Goal: Task Accomplishment & Management: Manage account settings

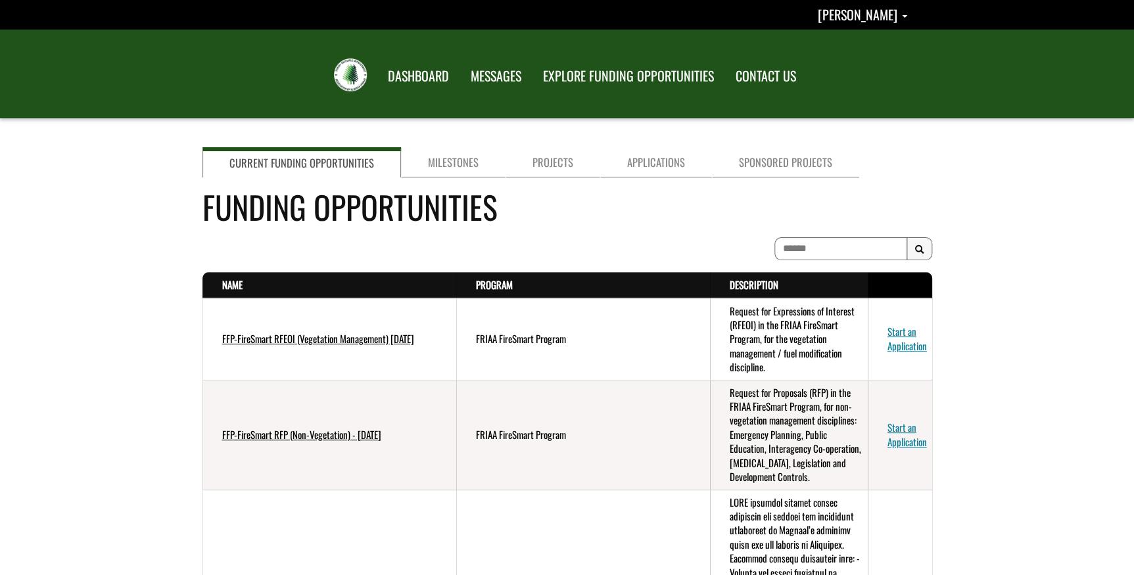
click at [408, 87] on link "DASHBOARD" at bounding box center [418, 76] width 82 height 34
click at [667, 162] on link "Applications" at bounding box center [656, 162] width 112 height 30
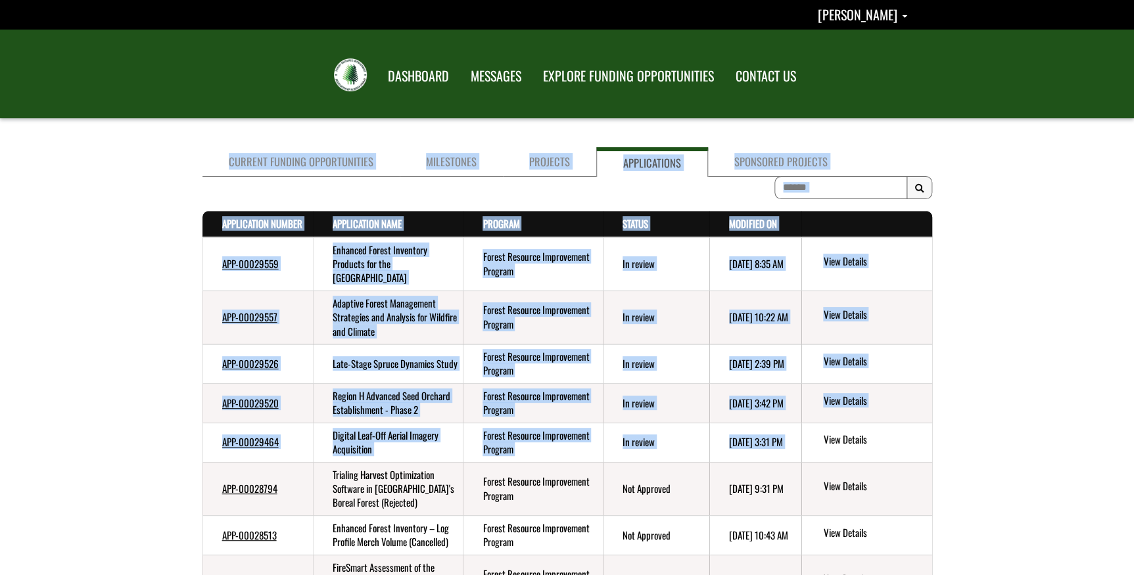
drag, startPoint x: 708, startPoint y: 446, endPoint x: 13, endPoint y: 251, distance: 721.7
click at [13, 251] on div "Current Funding Opportunities Milestones Projects Applications Sponsored Projec…" at bounding box center [567, 424] width 1134 height 564
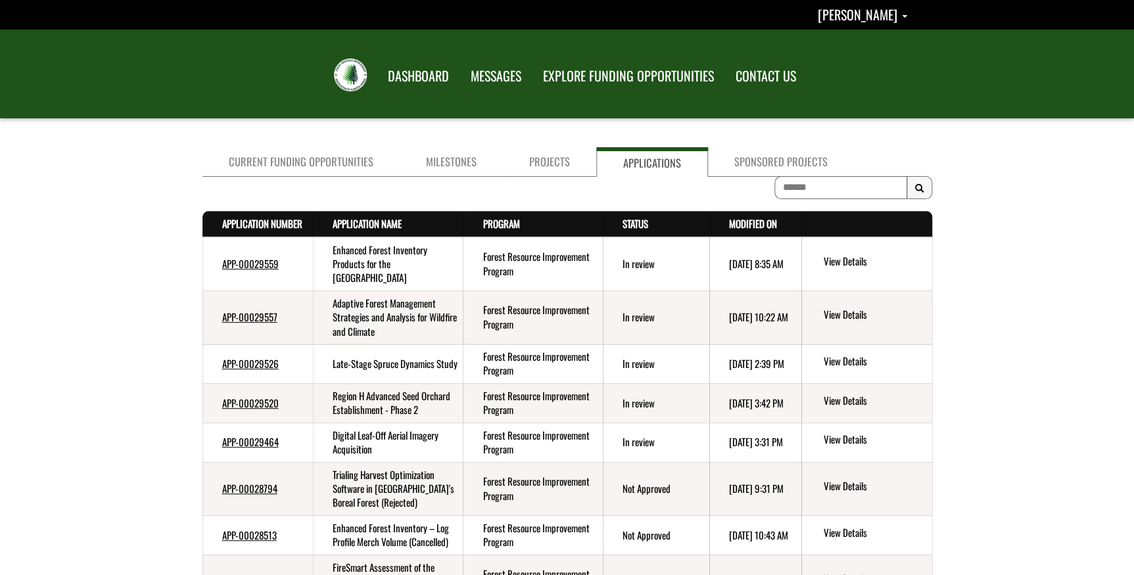
click at [990, 379] on div "Current Funding Opportunities Milestones Projects Applications Sponsored Projec…" at bounding box center [567, 424] width 1134 height 564
click at [436, 158] on link "Milestones" at bounding box center [451, 162] width 103 height 30
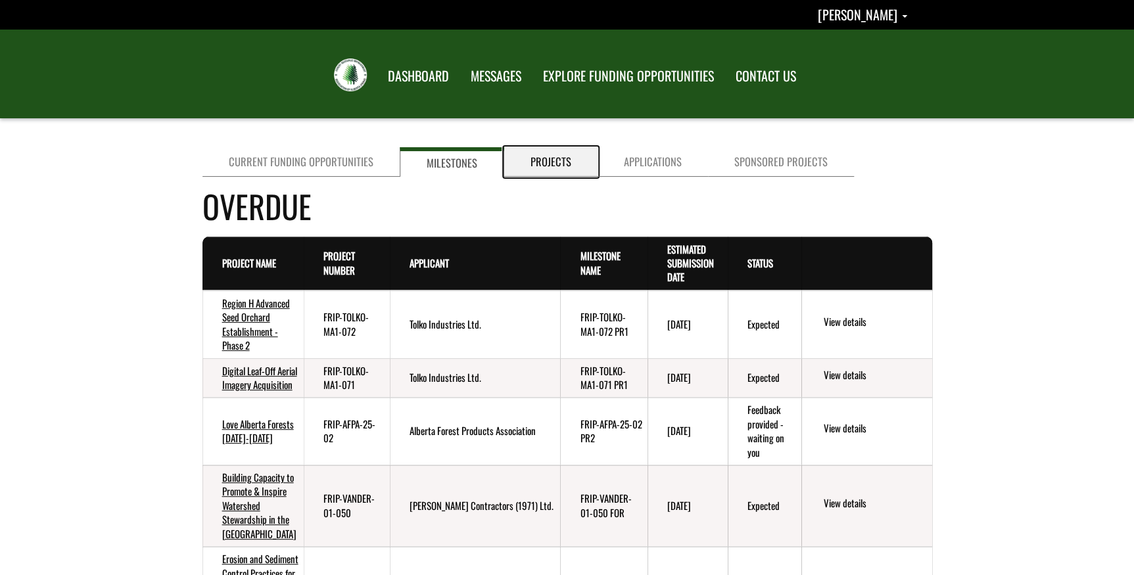
click at [528, 162] on link "Projects" at bounding box center [550, 162] width 93 height 30
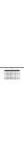
scroll to position [45, 0]
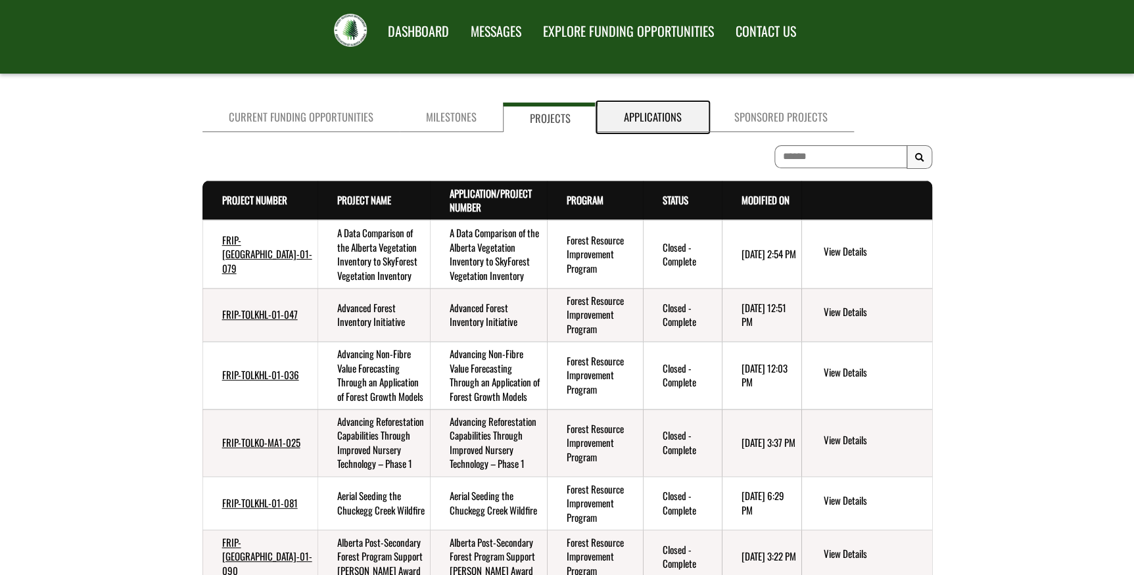
click at [628, 118] on link "Applications" at bounding box center [652, 118] width 110 height 30
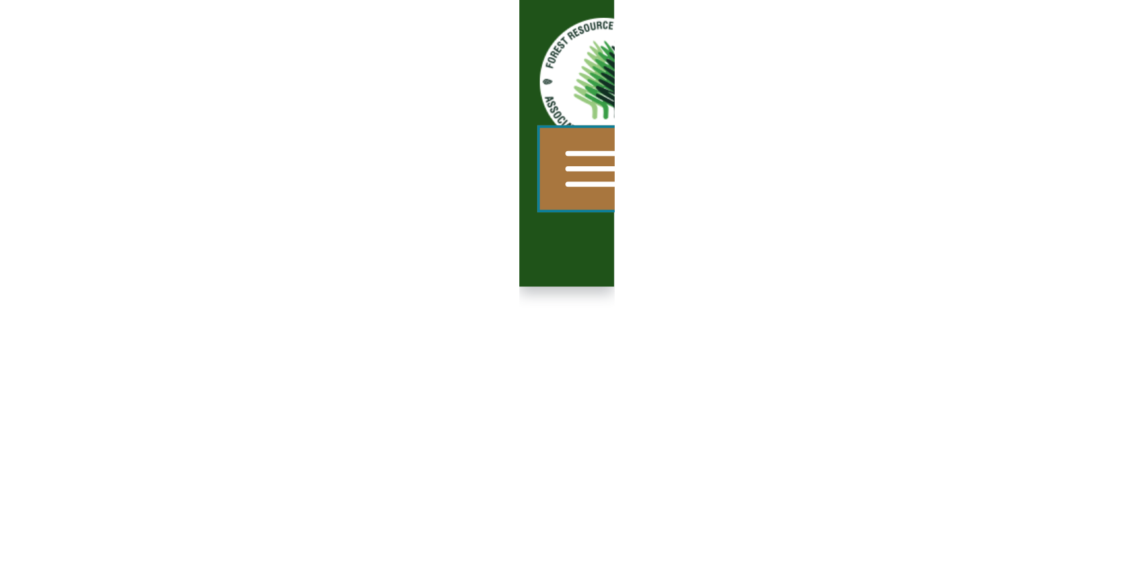
scroll to position [70, 0]
